Goal: Information Seeking & Learning: Learn about a topic

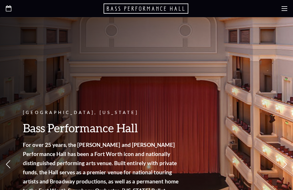
click at [290, 5] on div at bounding box center [146, 8] width 293 height 17
click at [290, 9] on div at bounding box center [146, 8] width 293 height 17
click at [284, 8] on icon at bounding box center [285, 9] width 6 height 6
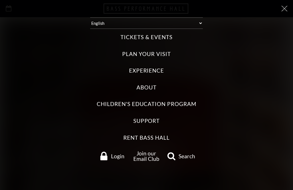
click at [163, 35] on label "Tickets & Events" at bounding box center [146, 37] width 52 height 8
click at [0, 0] on Events "Tickets & Events" at bounding box center [0, 0] width 0 height 0
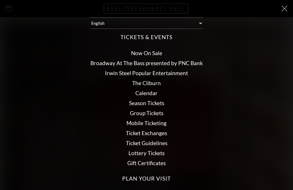
click at [168, 37] on label "Tickets & Events" at bounding box center [146, 37] width 52 height 8
click at [0, 0] on Events "Tickets & Events" at bounding box center [0, 0] width 0 height 0
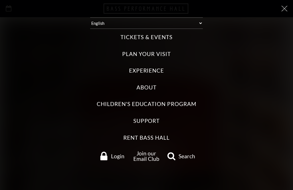
click at [167, 40] on label "Tickets & Events" at bounding box center [146, 37] width 52 height 8
click at [0, 0] on Events "Tickets & Events" at bounding box center [0, 0] width 0 height 0
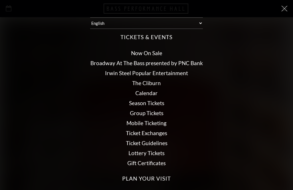
click at [148, 93] on link "Calendar" at bounding box center [146, 93] width 22 height 7
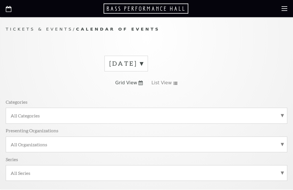
click at [143, 66] on label "[DATE]" at bounding box center [126, 63] width 34 height 9
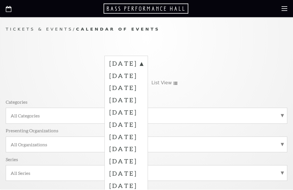
click at [143, 100] on label "[DATE]" at bounding box center [126, 100] width 34 height 12
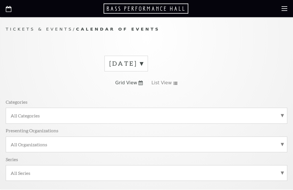
click at [143, 63] on label "[DATE]" at bounding box center [126, 63] width 34 height 9
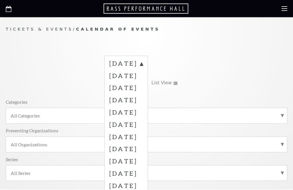
click at [143, 99] on label "[DATE]" at bounding box center [126, 100] width 34 height 12
